Goal: Information Seeking & Learning: Learn about a topic

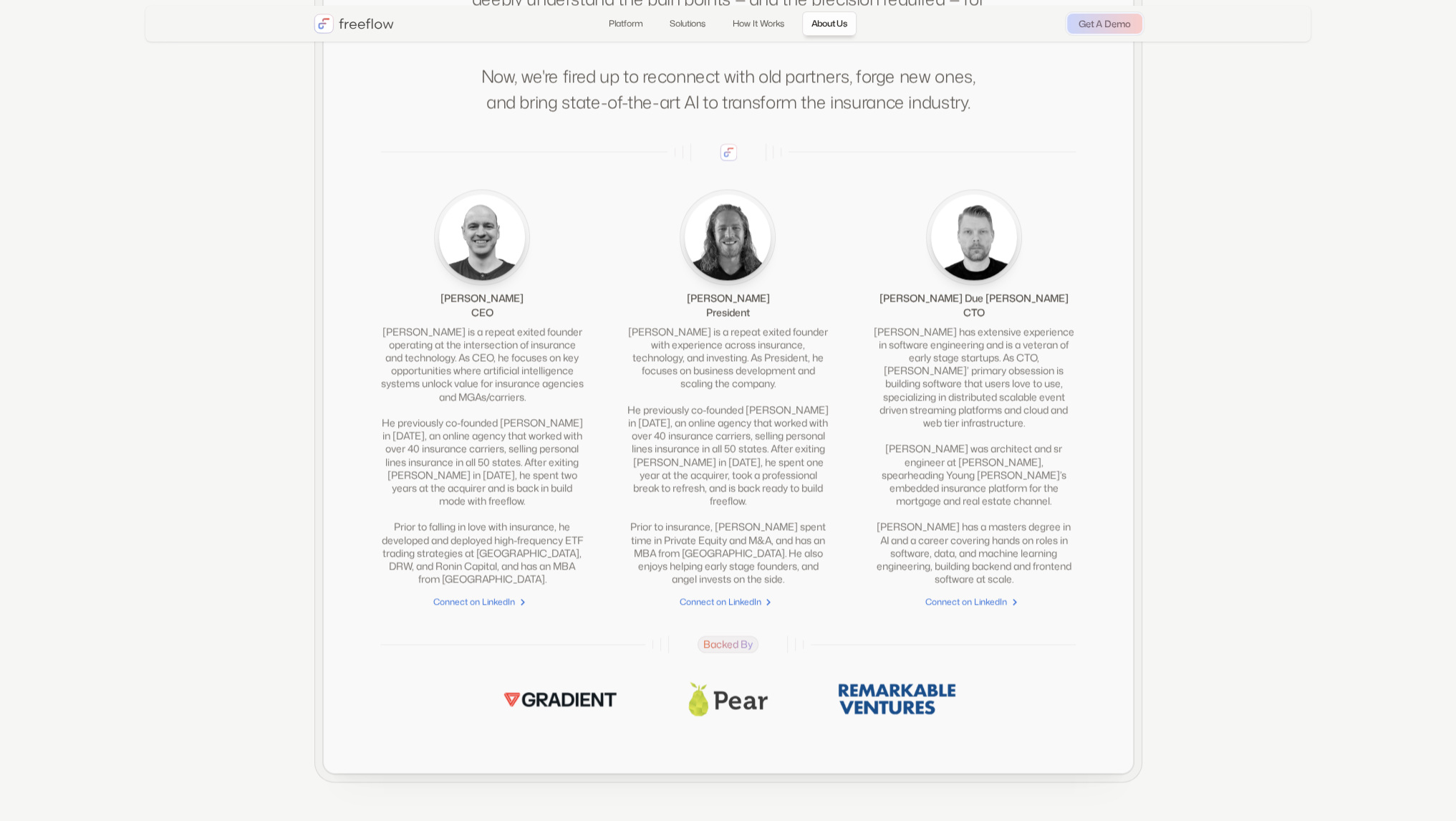
scroll to position [3138, 0]
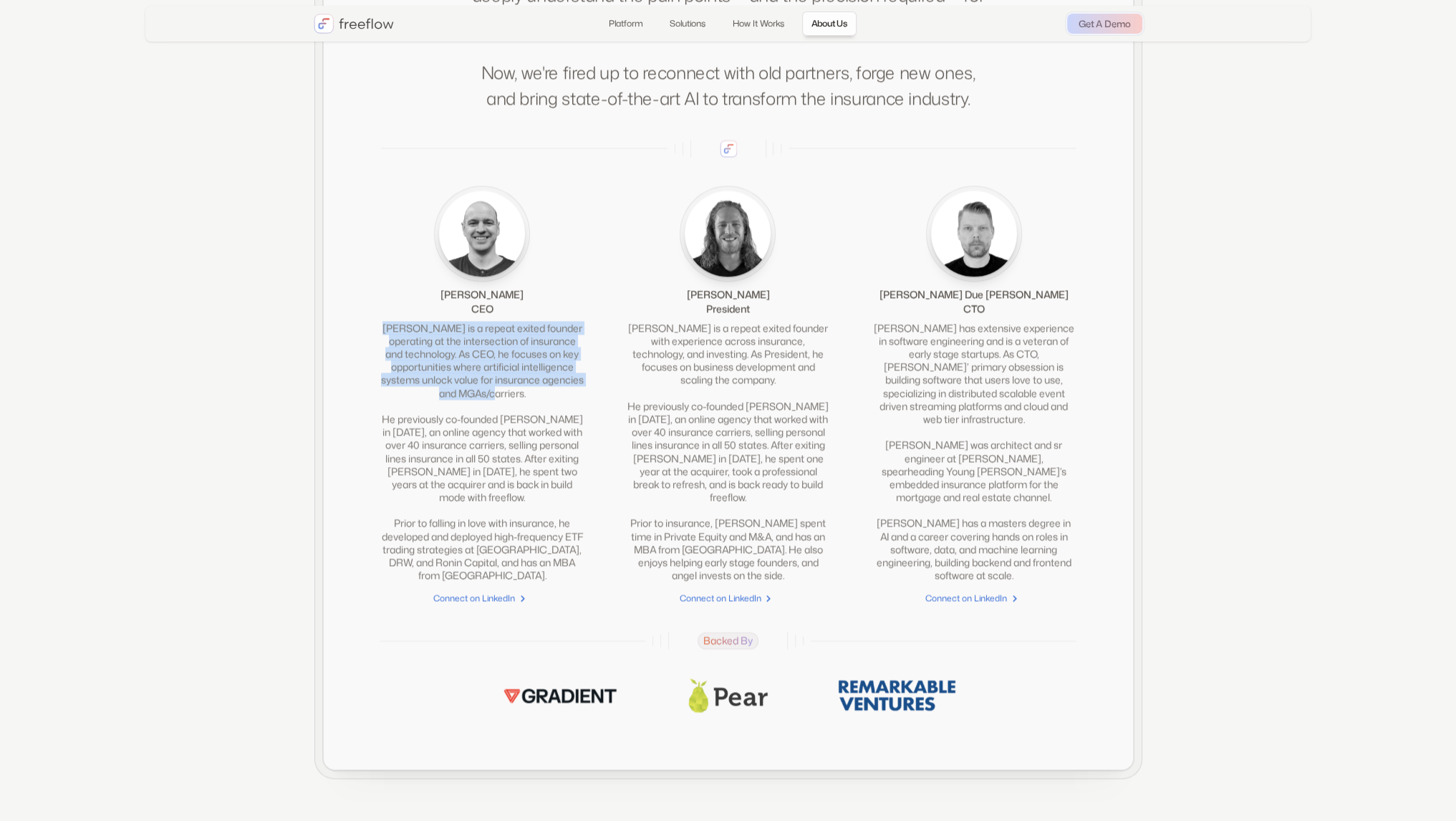
drag, startPoint x: 388, startPoint y: 344, endPoint x: 579, endPoint y: 408, distance: 201.4
click at [579, 408] on div "[PERSON_NAME] is a repeat exited founder operating at the intersection of insur…" at bounding box center [482, 452] width 202 height 261
copy div "[PERSON_NAME] is a repeat exited founder operating at the intersection of insur…"
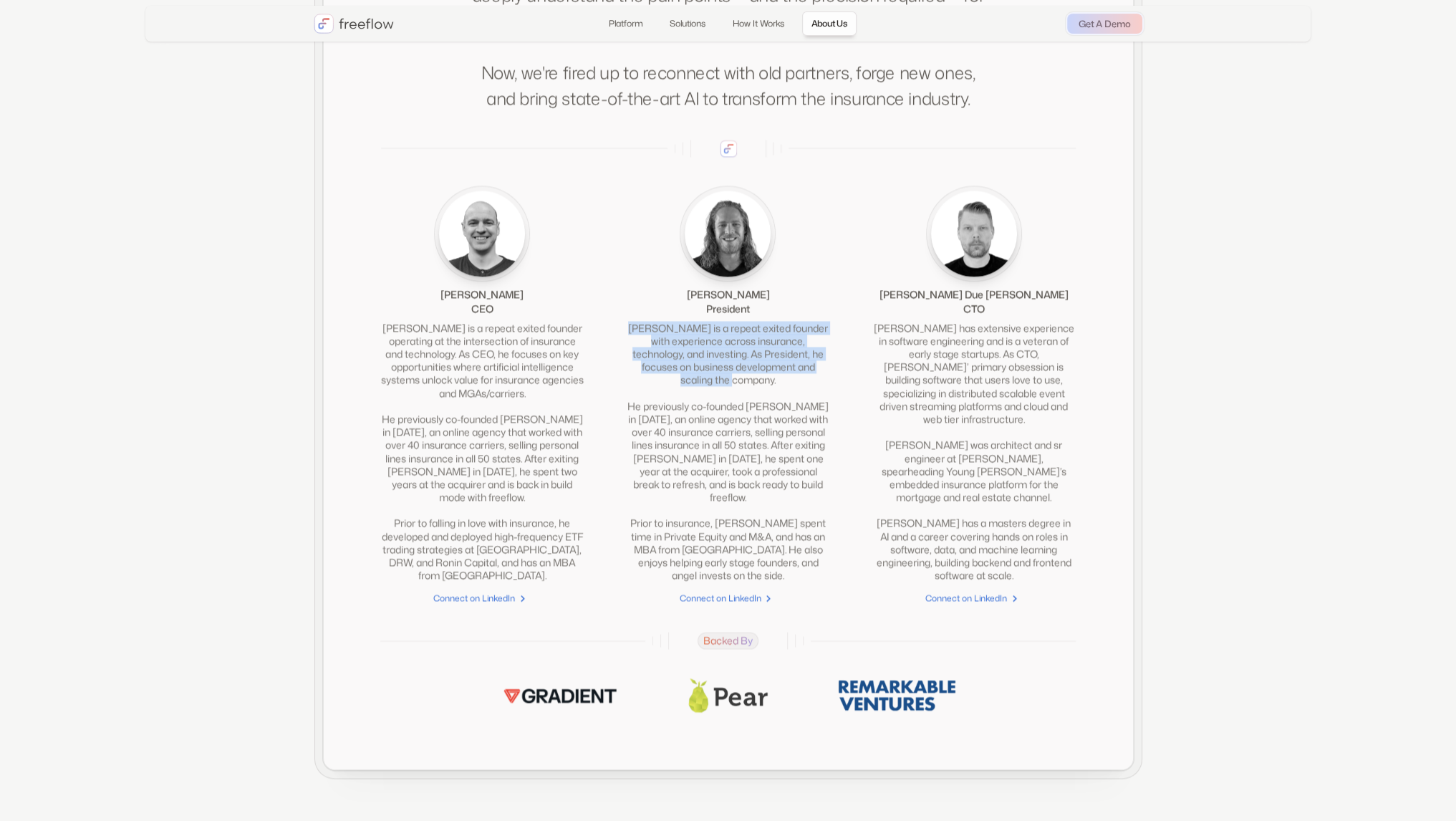
drag, startPoint x: 750, startPoint y: 396, endPoint x: 636, endPoint y: 340, distance: 127.0
click at [636, 340] on div "[PERSON_NAME] is a repeat exited founder with experience across insurance, tech…" at bounding box center [728, 452] width 202 height 261
copy div "[PERSON_NAME] is a repeat exited founder with experience across insurance, tech…"
click at [881, 405] on div "[PERSON_NAME] has extensive experience in software engineering and is a veteran…" at bounding box center [973, 452] width 202 height 261
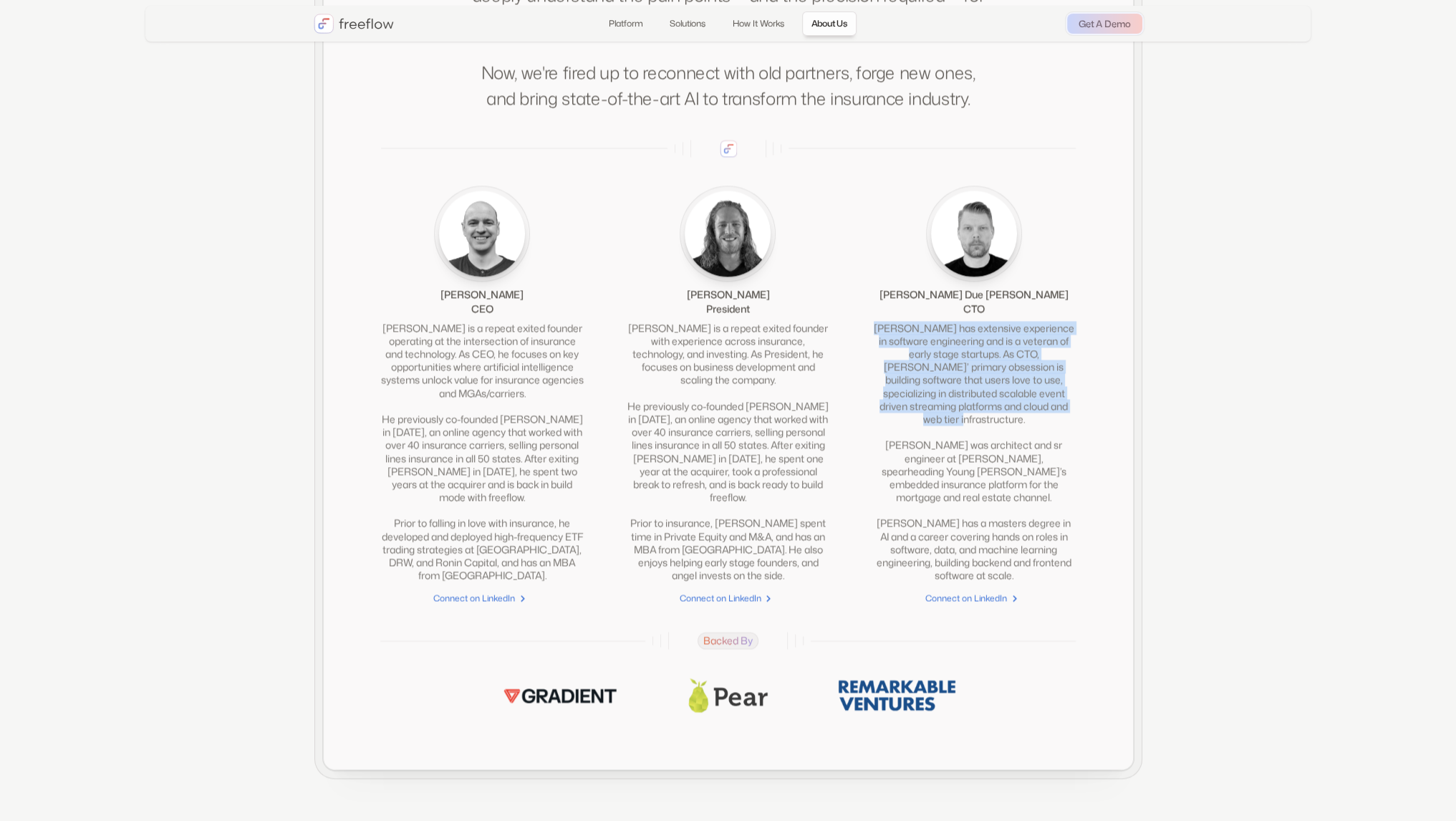
drag, startPoint x: 1063, startPoint y: 421, endPoint x: 891, endPoint y: 342, distance: 189.3
click at [891, 342] on div "[PERSON_NAME] has extensive experience in software engineering and is a veteran…" at bounding box center [973, 452] width 202 height 261
copy div "[PERSON_NAME] has extensive experience in software engineering and is a veteran…"
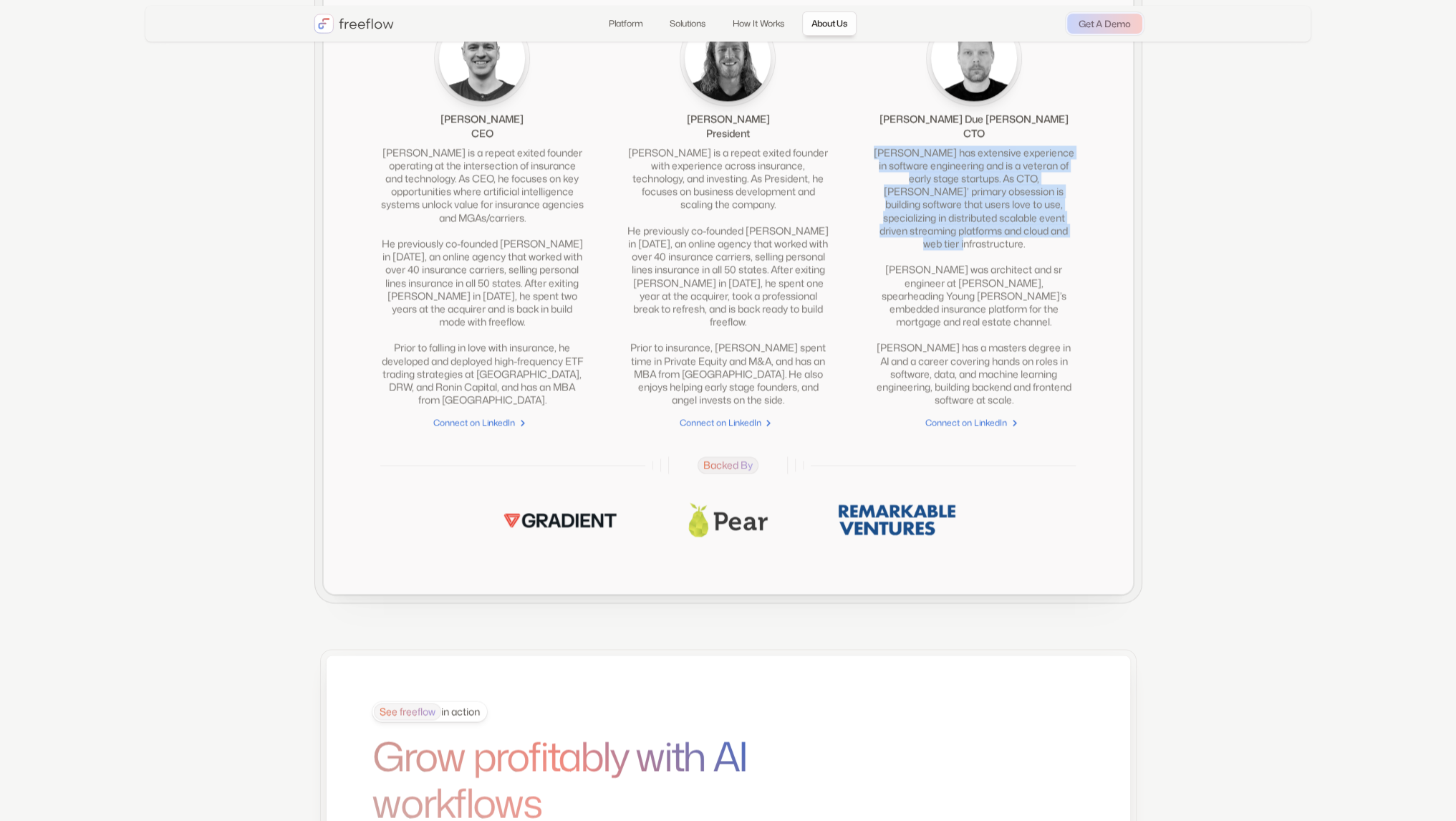
scroll to position [3568, 0]
